Goal: Task Accomplishment & Management: Use online tool/utility

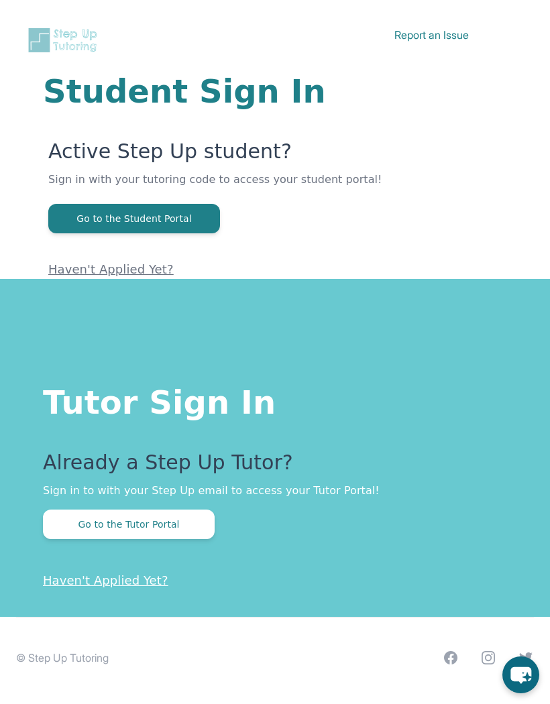
click at [164, 538] on button "Go to the Tutor Portal" at bounding box center [129, 523] width 172 height 29
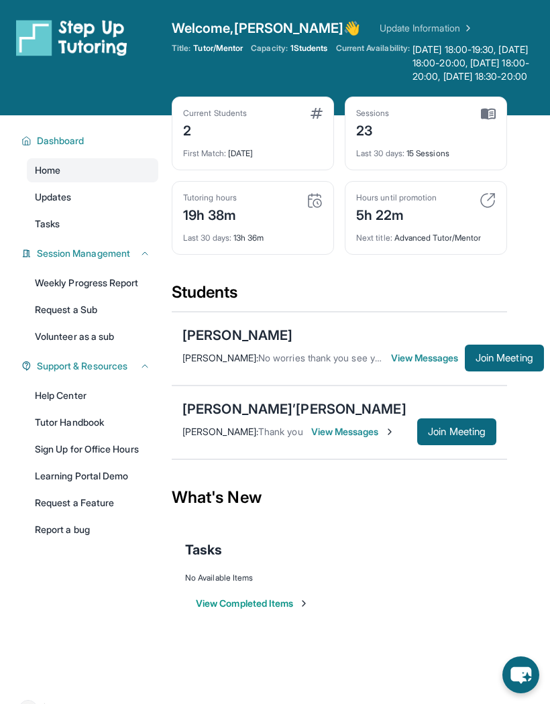
click at [470, 436] on span "Join Meeting" at bounding box center [457, 432] width 58 height 8
click at [451, 436] on span "Join Meeting" at bounding box center [457, 432] width 58 height 8
click at [449, 445] on button "Join Meeting" at bounding box center [456, 431] width 79 height 27
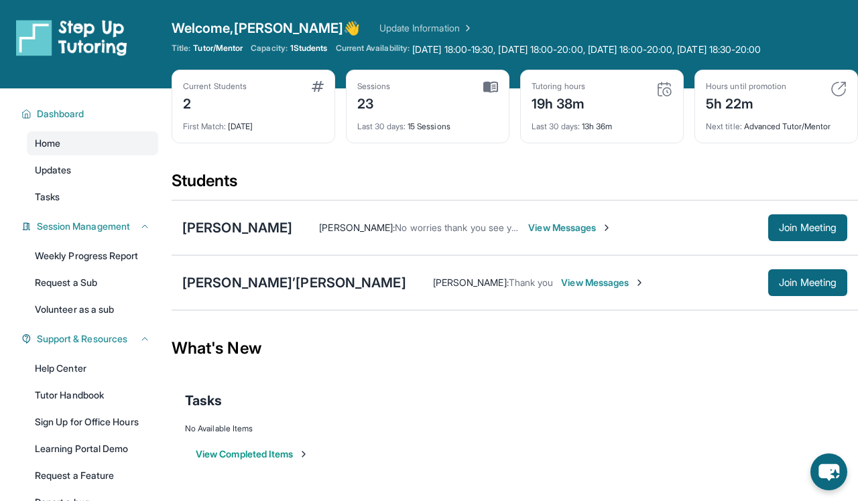
click at [549, 286] on span "Join Meeting" at bounding box center [808, 283] width 58 height 8
click at [549, 290] on button "Join Meeting" at bounding box center [807, 282] width 79 height 27
